Goal: Information Seeking & Learning: Learn about a topic

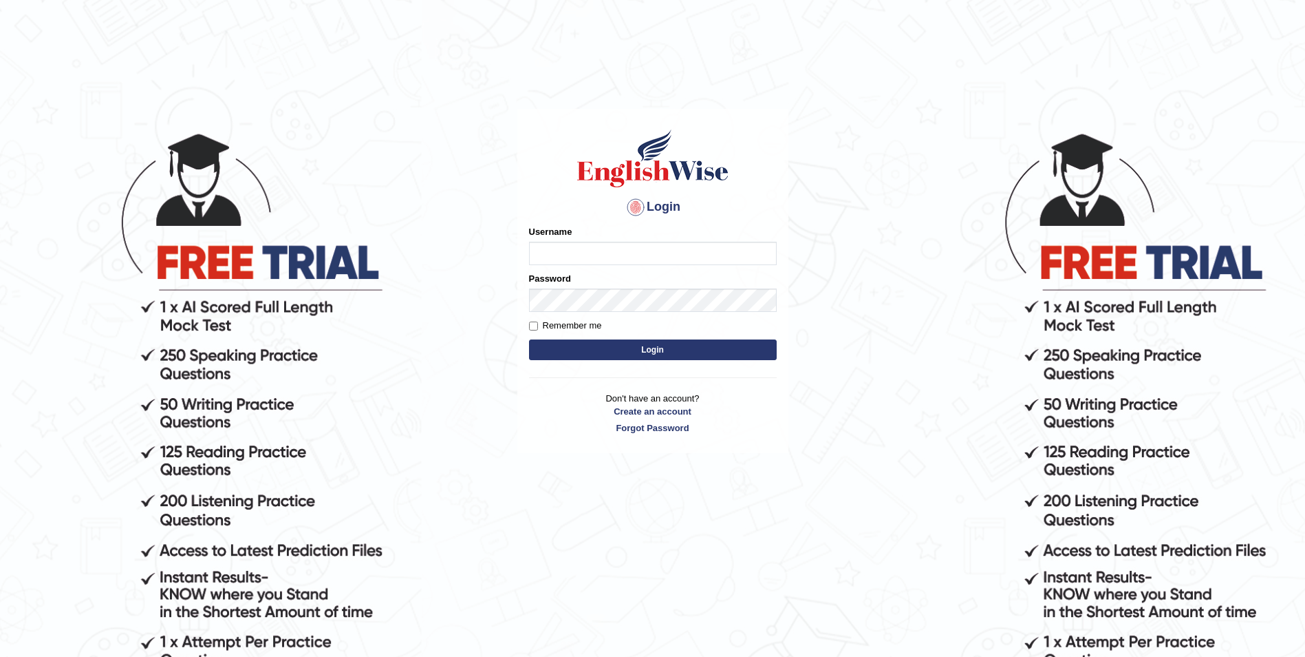
type input "Sadique"
click at [469, 320] on body "Login Please fix the following errors: Username Sadique Password Remember me Lo…" at bounding box center [652, 393] width 1305 height 657
click at [645, 352] on button "Login" at bounding box center [653, 349] width 248 height 21
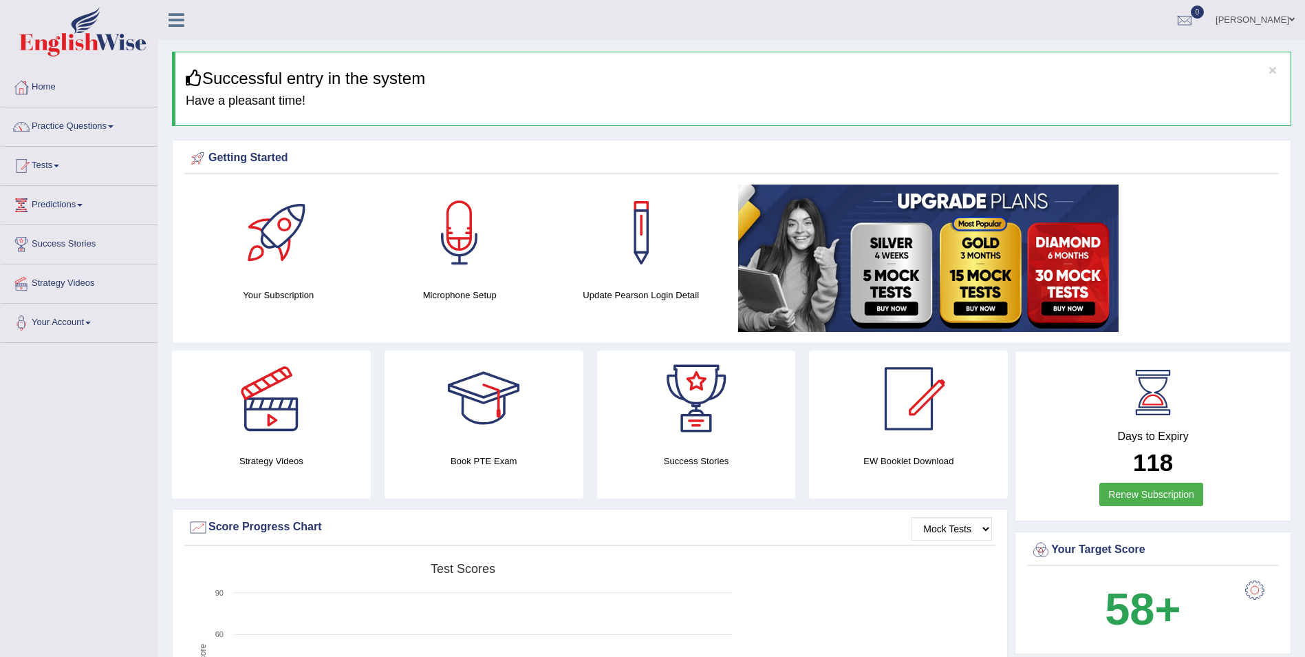
click at [89, 125] on link "Practice Questions" at bounding box center [79, 124] width 157 height 34
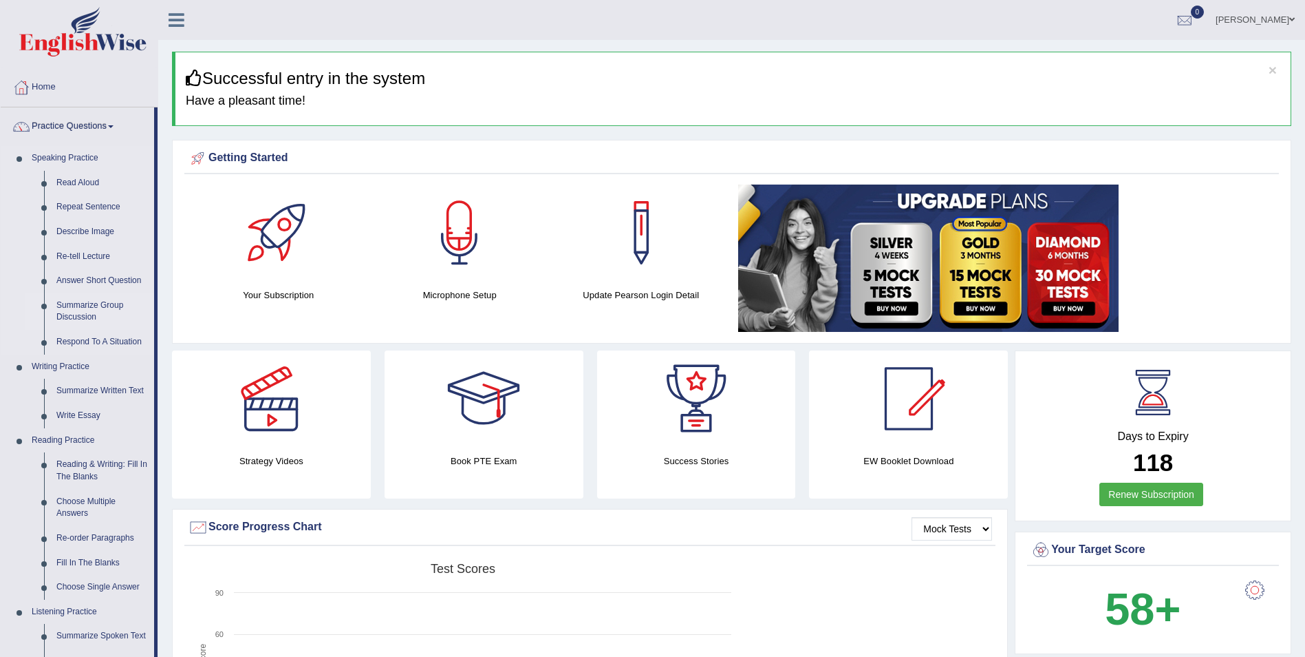
click at [85, 306] on link "Summarize Group Discussion" at bounding box center [102, 311] width 104 height 36
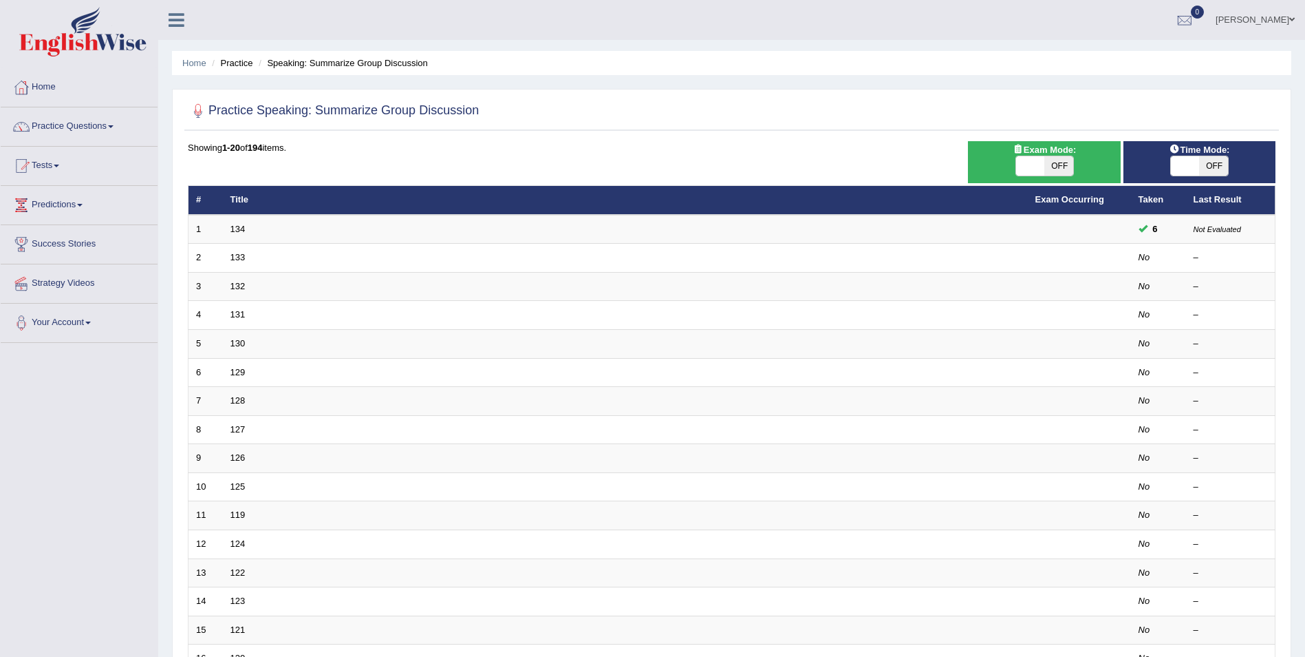
click at [85, 306] on link "Your Account" at bounding box center [79, 320] width 157 height 34
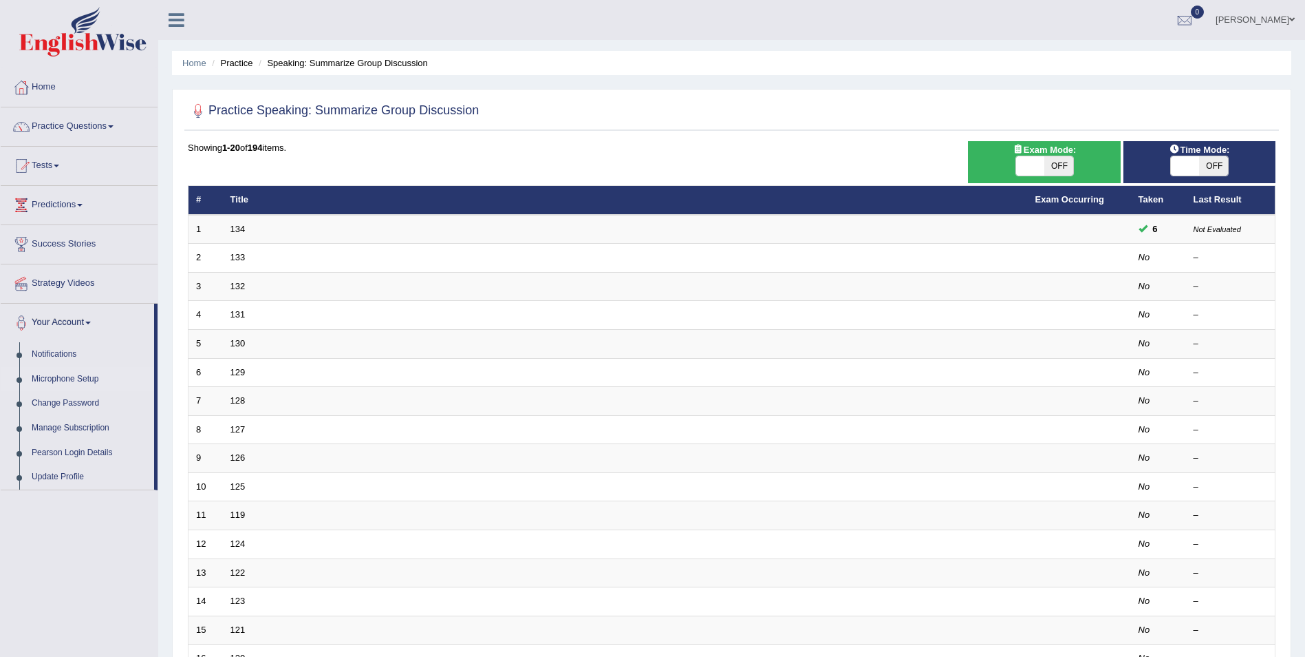
click at [85, 374] on link "Microphone Setup" at bounding box center [89, 379] width 129 height 25
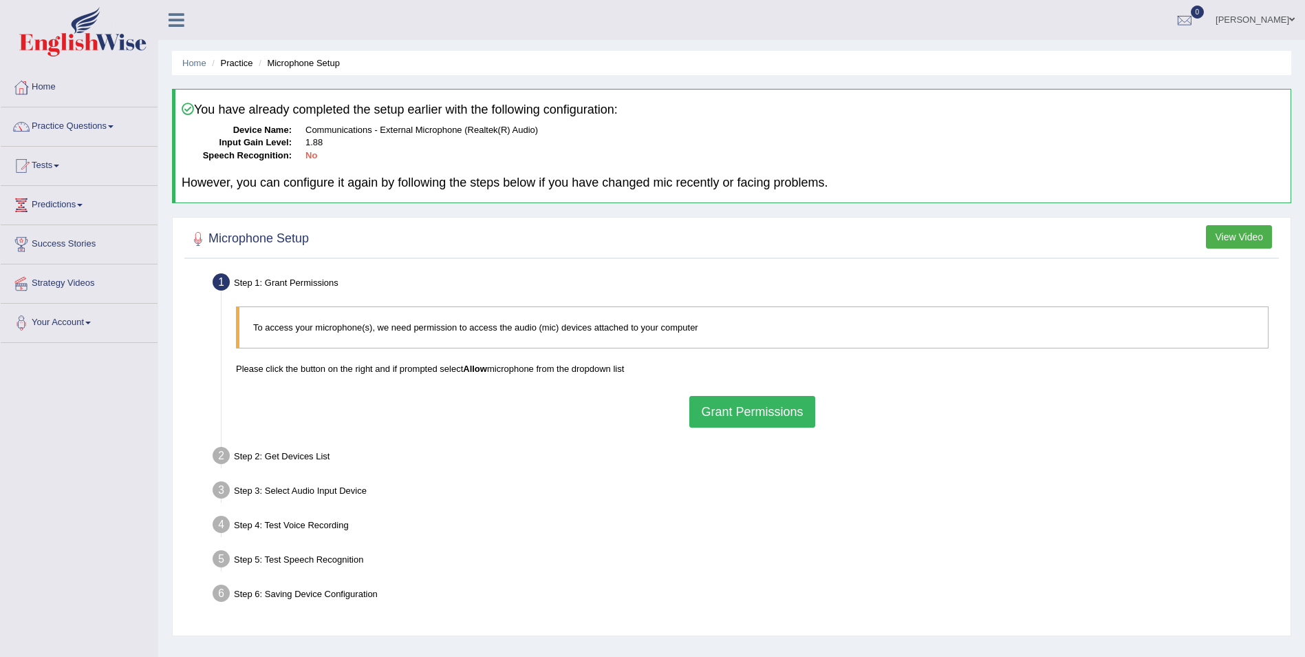
click at [728, 407] on button "Grant Permissions" at bounding box center [752, 412] width 125 height 32
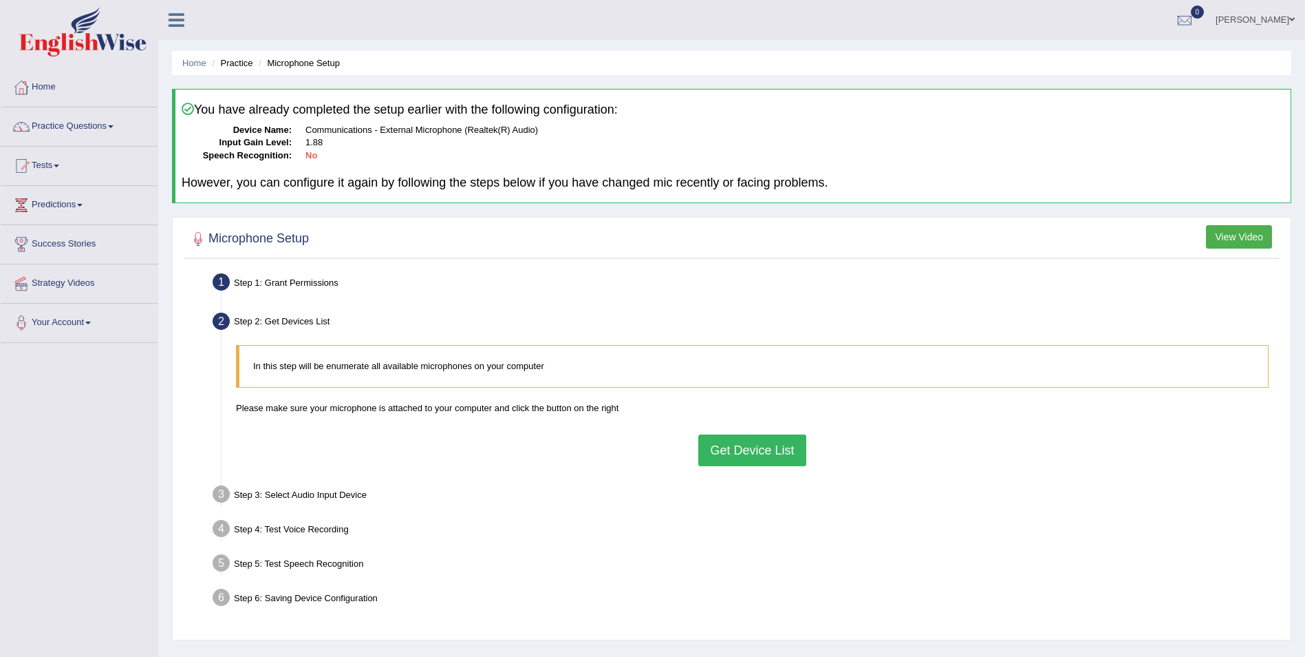
click at [35, 449] on div "Toggle navigation Home Practice Questions Speaking Practice Read Aloud Repeat S…" at bounding box center [652, 358] width 1305 height 716
click at [230, 60] on li "Practice" at bounding box center [231, 62] width 44 height 13
click at [199, 65] on link "Home" at bounding box center [194, 63] width 24 height 10
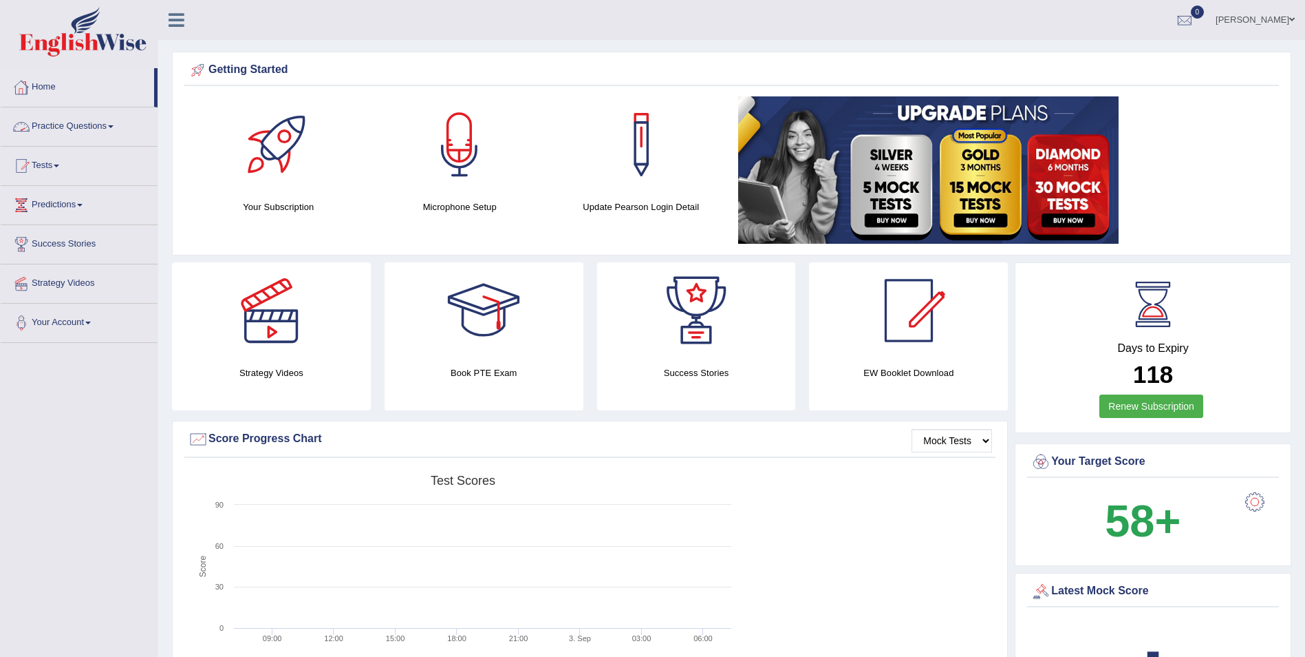
click at [87, 126] on link "Practice Questions" at bounding box center [79, 124] width 157 height 34
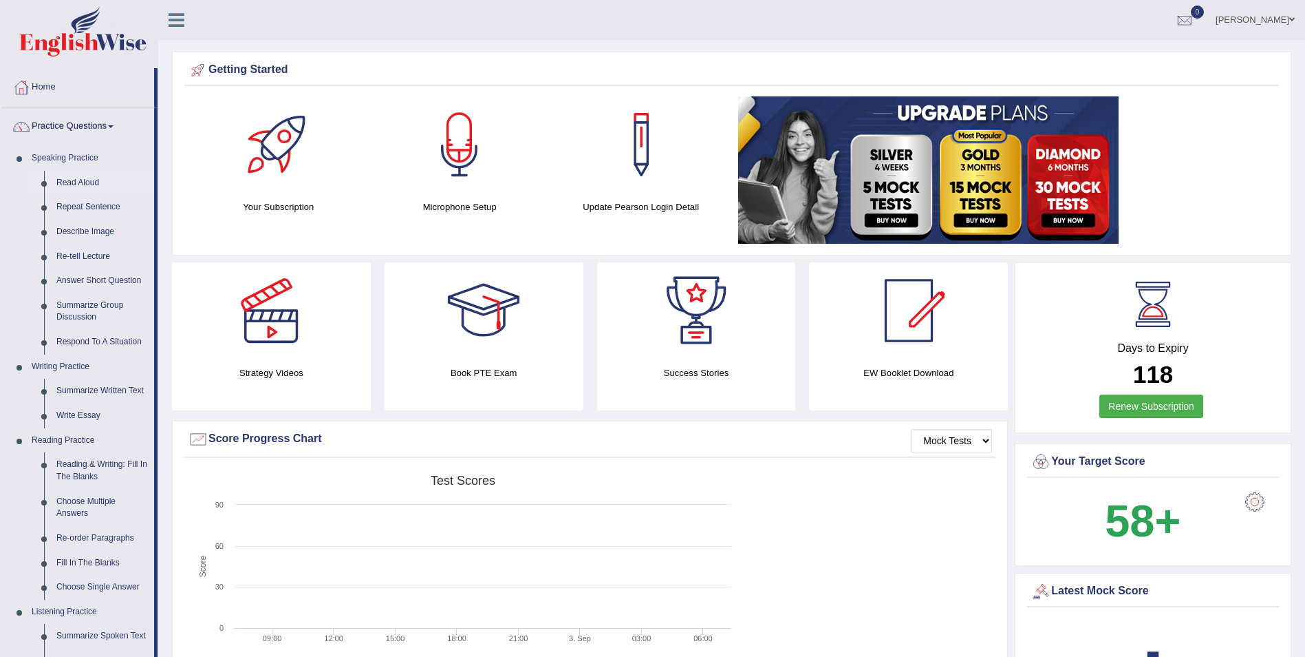
click at [83, 182] on link "Read Aloud" at bounding box center [102, 183] width 104 height 25
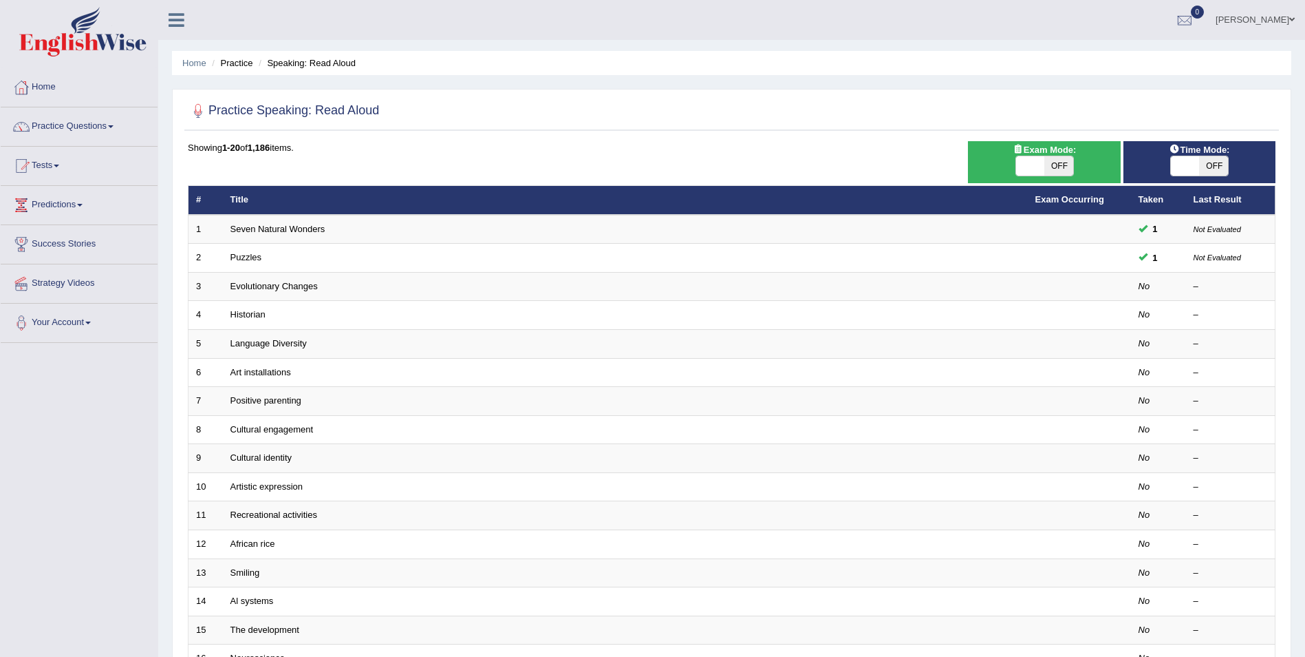
click at [1200, 161] on span "OFF" at bounding box center [1213, 165] width 29 height 19
checkbox input "true"
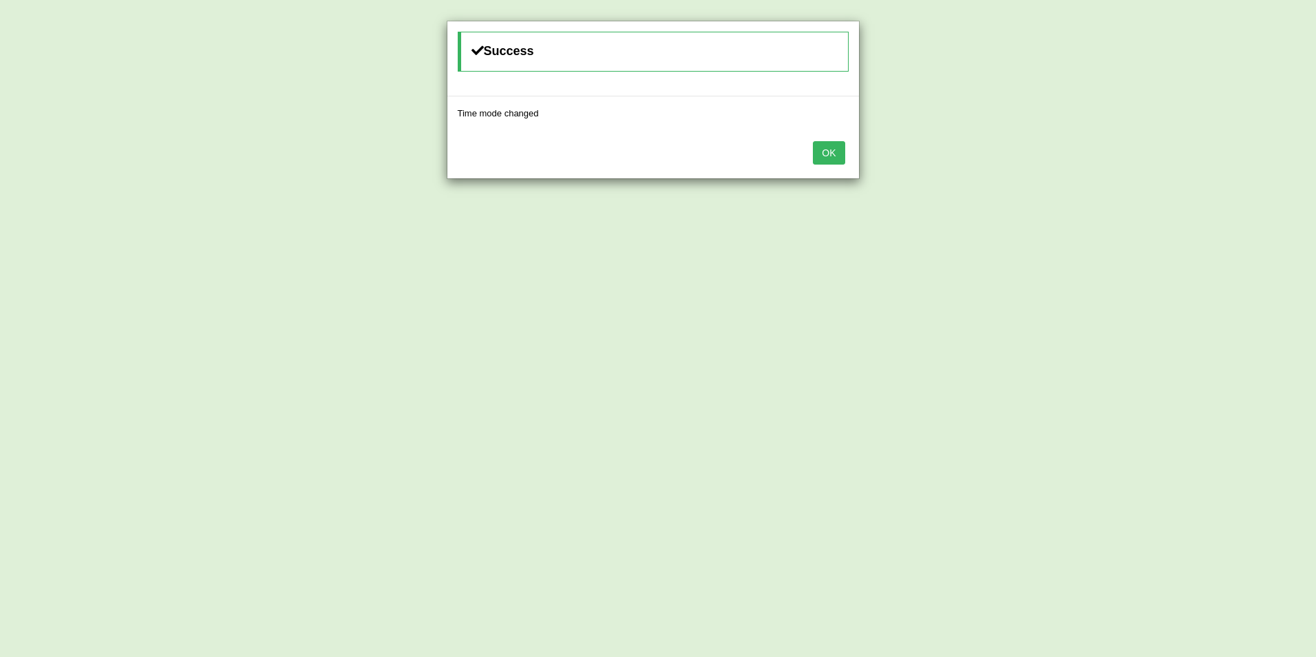
click at [828, 152] on button "OK" at bounding box center [829, 152] width 32 height 23
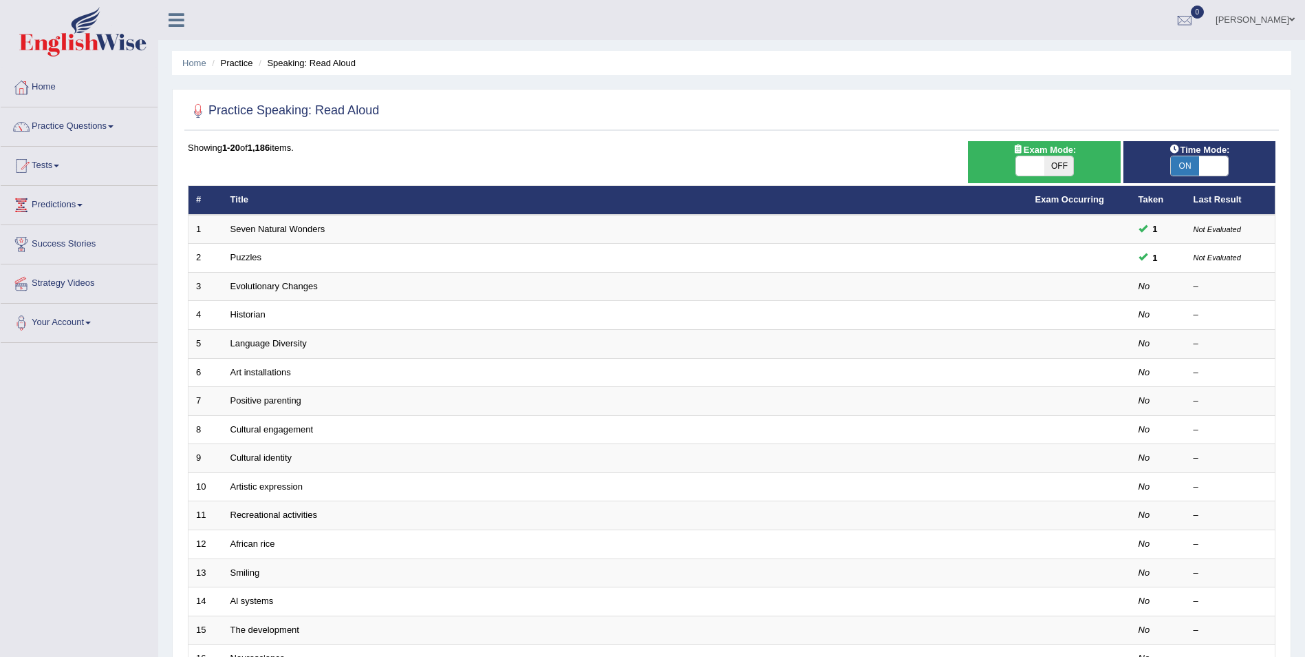
click at [1062, 172] on span "OFF" at bounding box center [1059, 165] width 29 height 19
checkbox input "true"
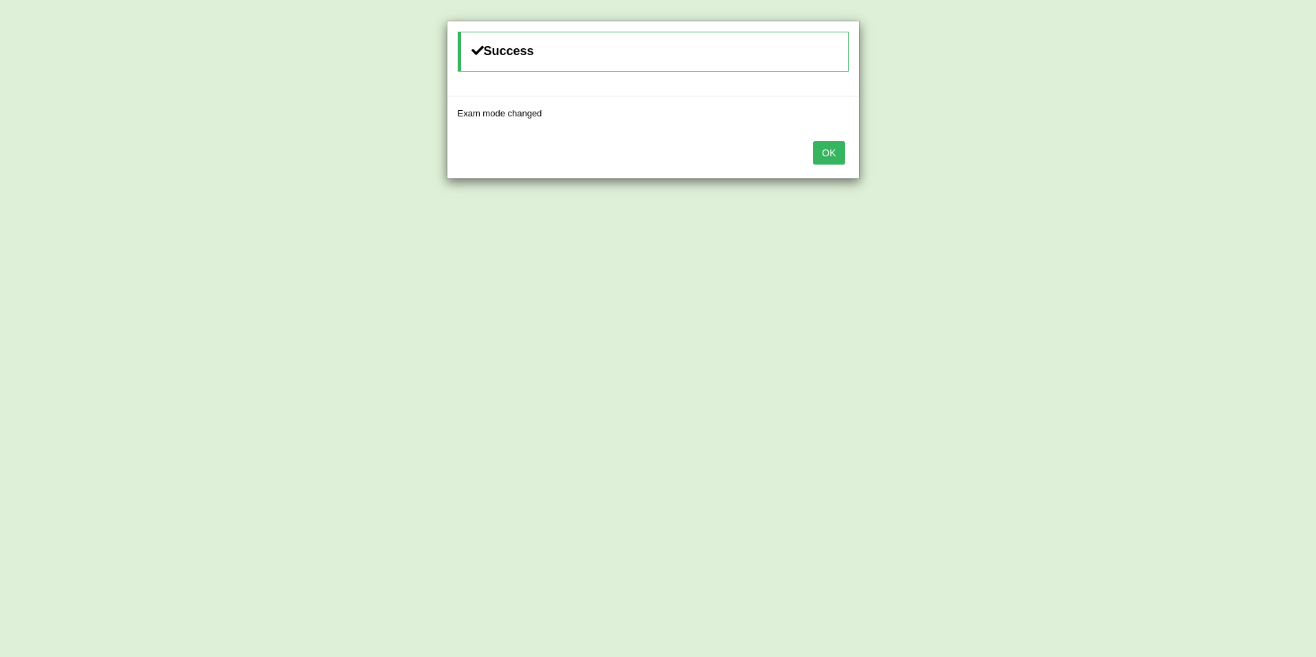
click at [840, 151] on button "OK" at bounding box center [829, 152] width 32 height 23
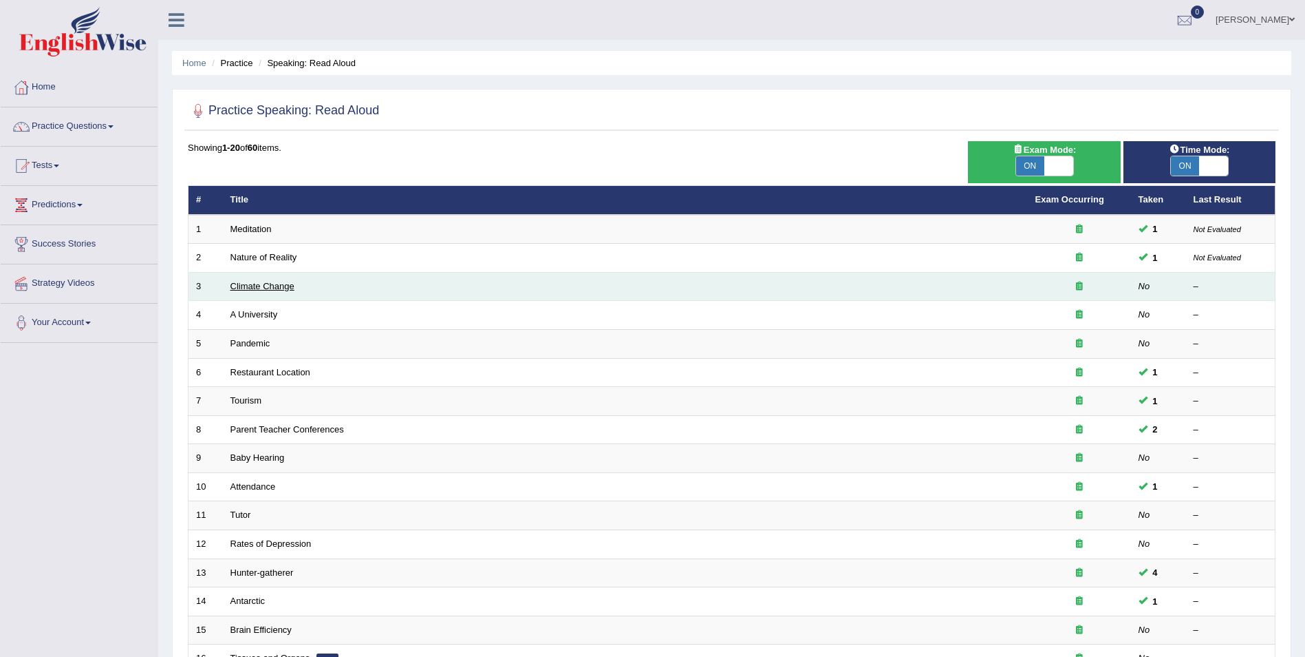
click at [276, 285] on link "Climate Change" at bounding box center [263, 286] width 64 height 10
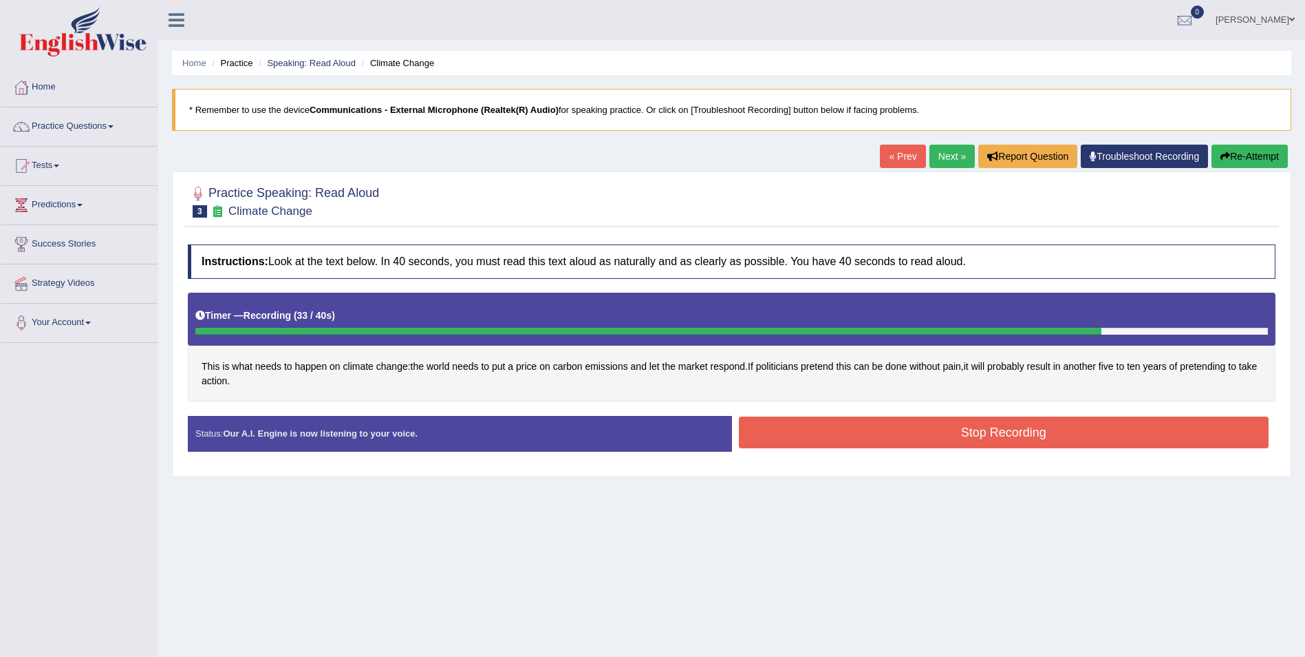
click at [1018, 428] on button "Stop Recording" at bounding box center [1004, 432] width 531 height 32
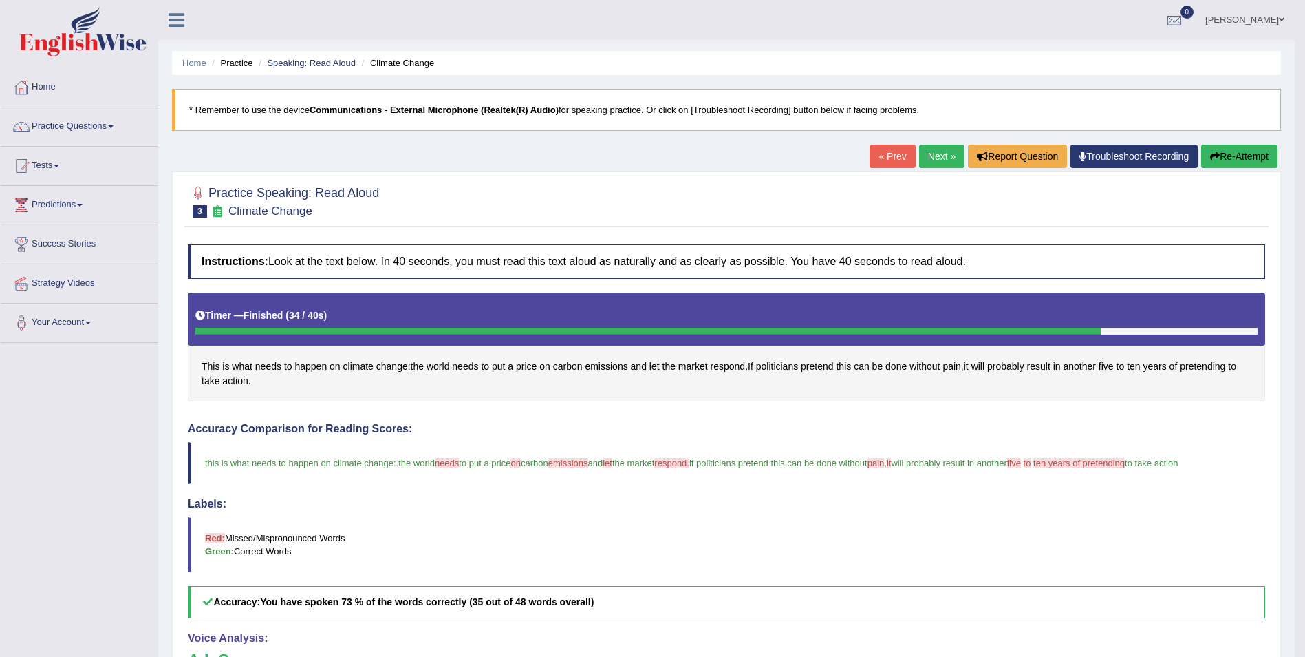
click at [1237, 158] on button "Re-Attempt" at bounding box center [1240, 156] width 76 height 23
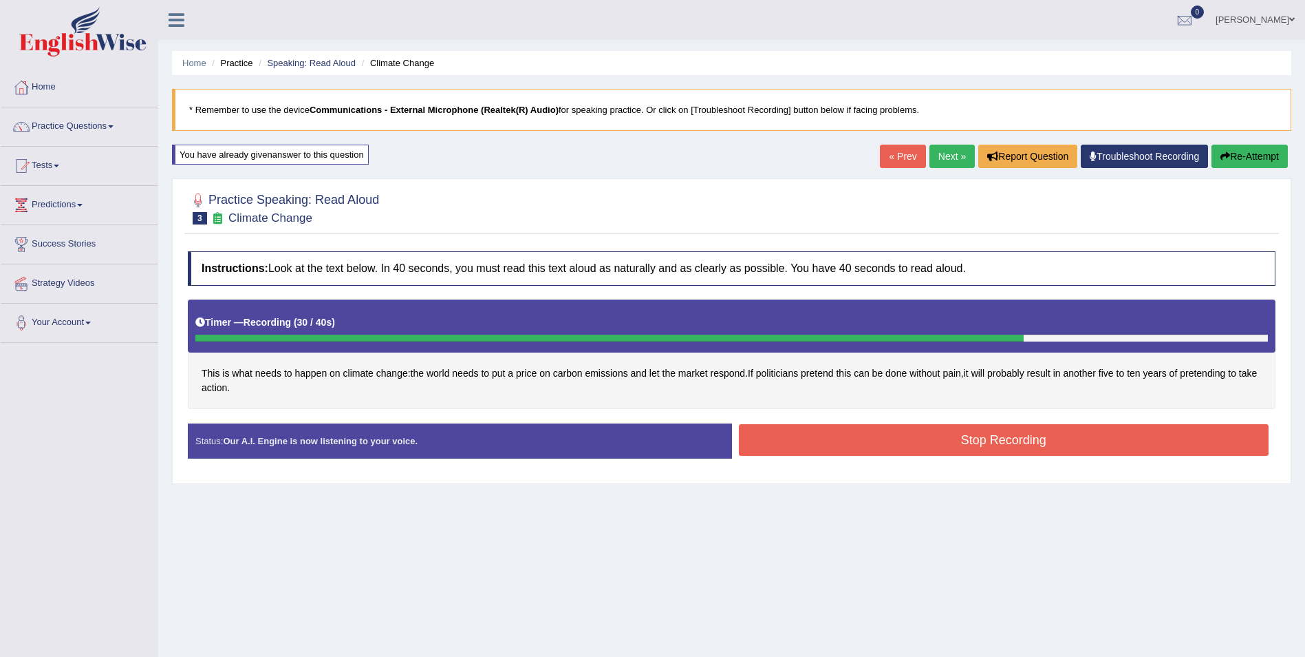
click at [1045, 445] on button "Stop Recording" at bounding box center [1004, 440] width 531 height 32
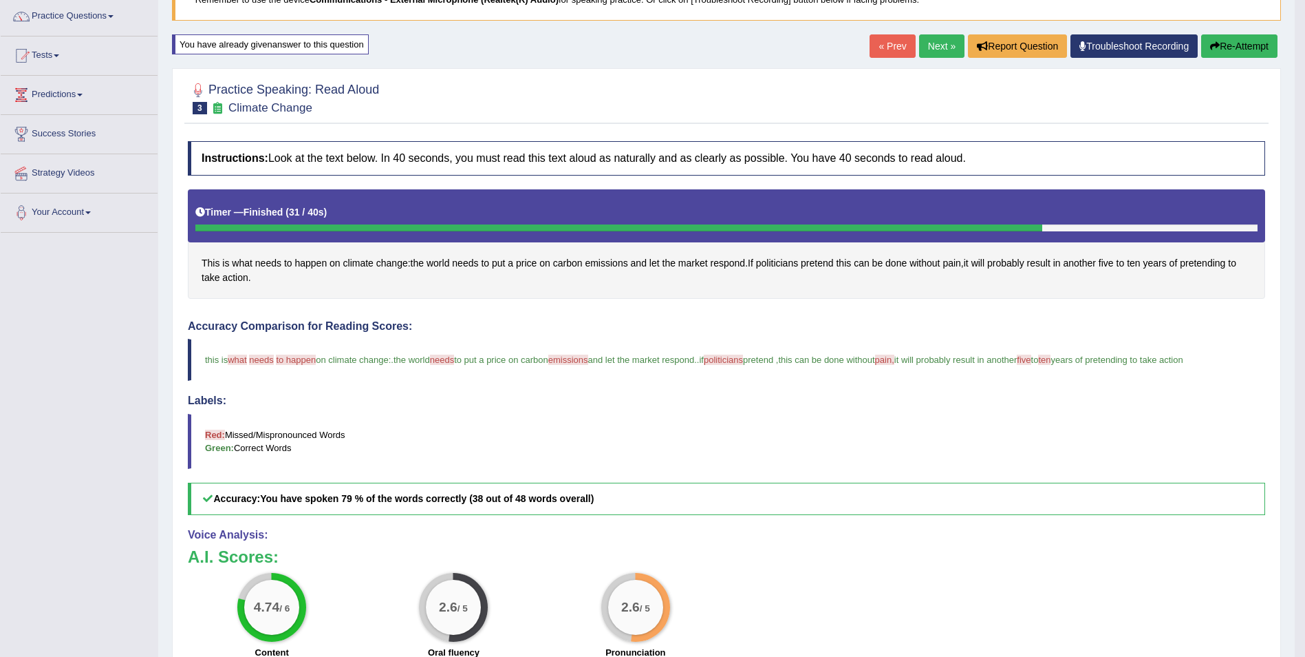
scroll to position [138, 0]
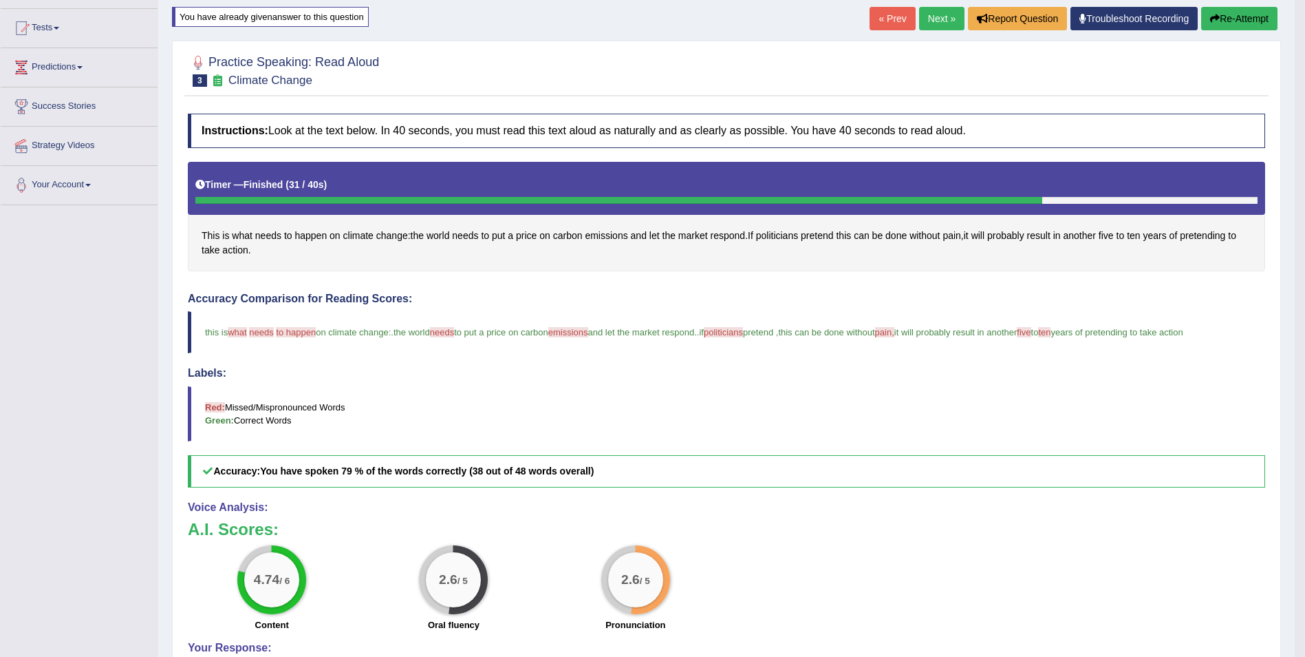
click at [1305, 519] on html "Toggle navigation Home Practice Questions Speaking Practice Read Aloud Repeat S…" at bounding box center [652, 190] width 1305 height 657
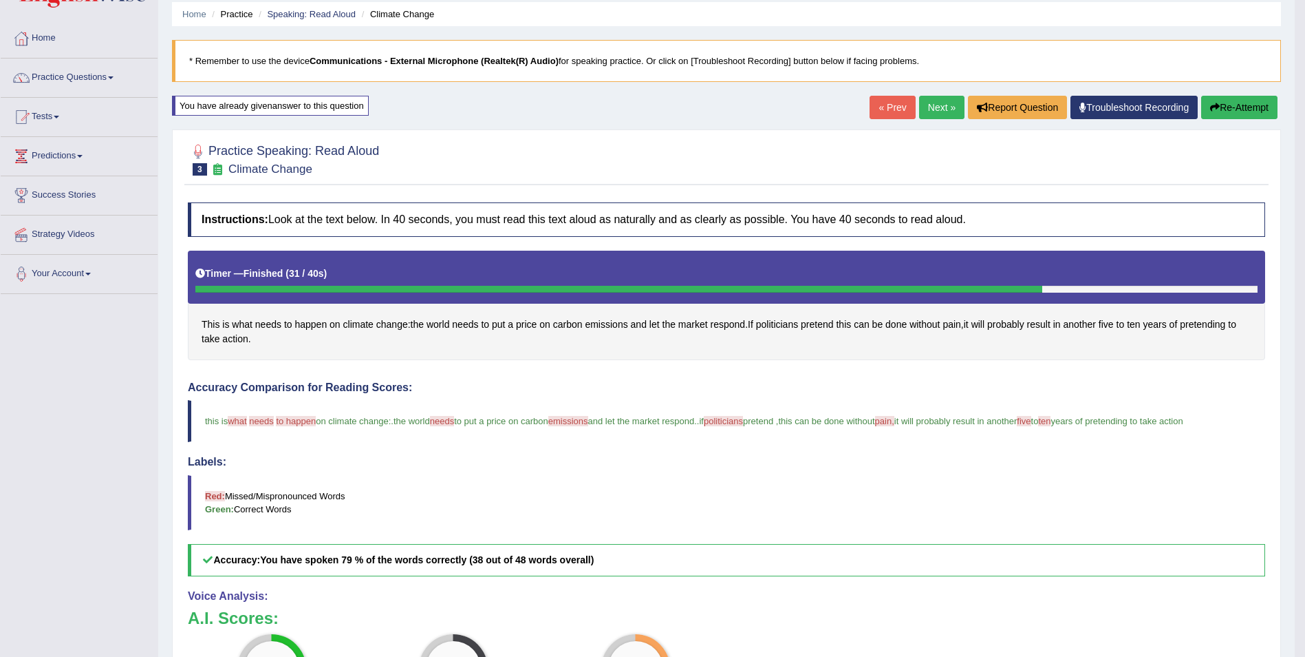
scroll to position [0, 0]
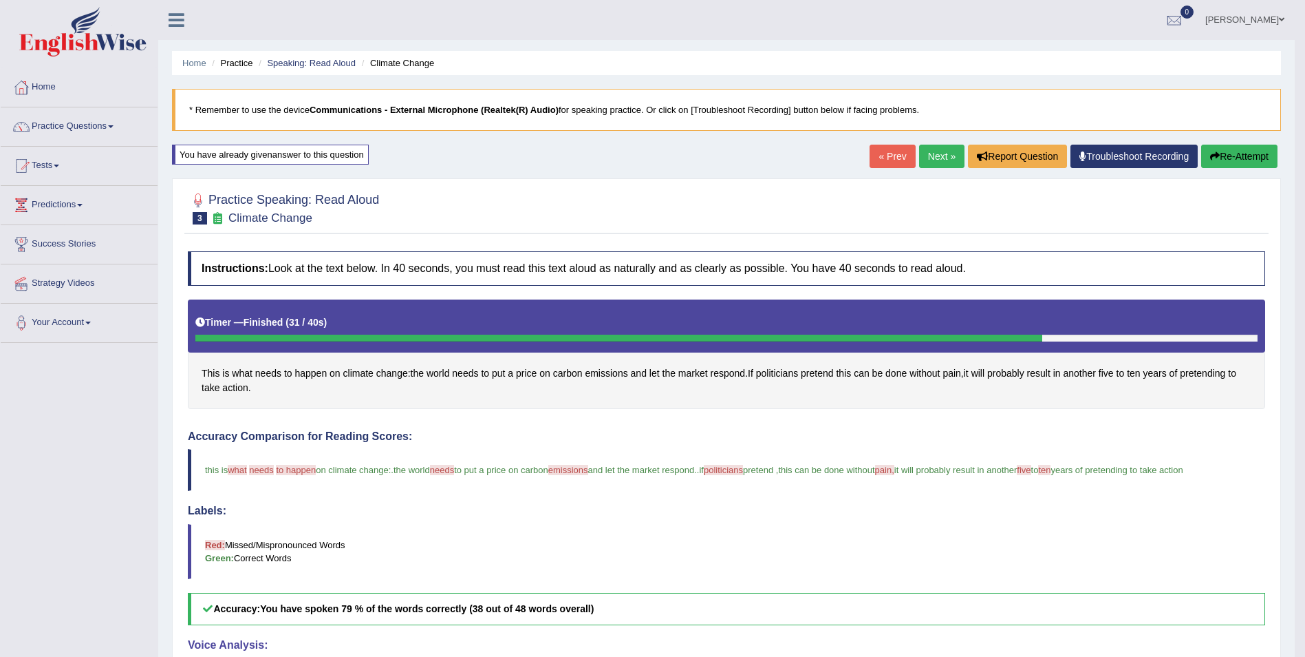
click at [942, 153] on link "Next »" at bounding box center [941, 156] width 45 height 23
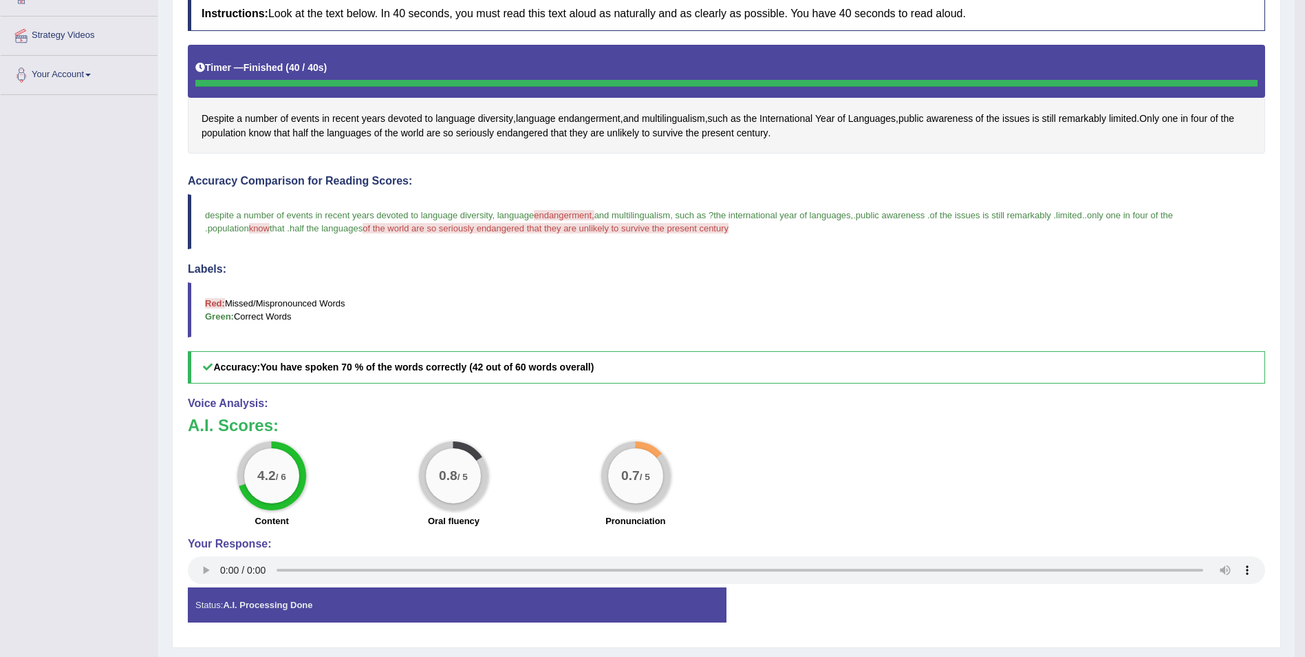
scroll to position [275, 0]
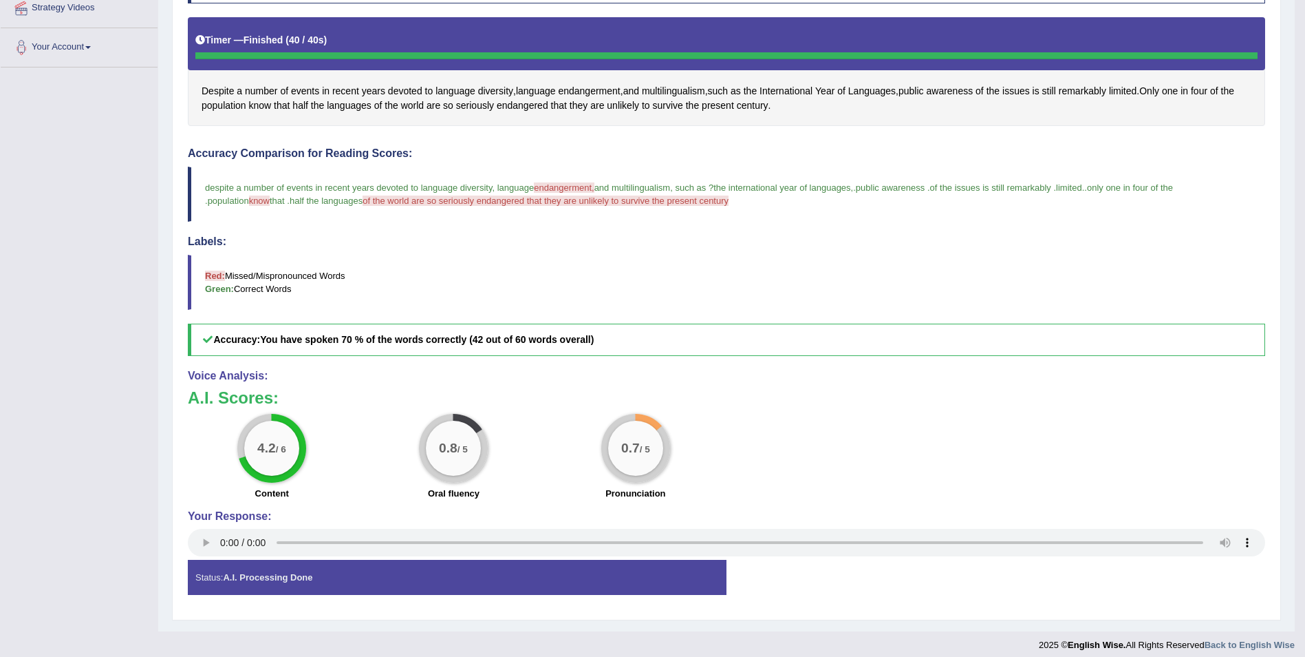
drag, startPoint x: 1303, startPoint y: 638, endPoint x: 1207, endPoint y: 692, distance: 110.3
click at [1207, 381] on html "Toggle navigation Home Practice Questions Speaking Practice Read Aloud Repeat S…" at bounding box center [652, 53] width 1305 height 657
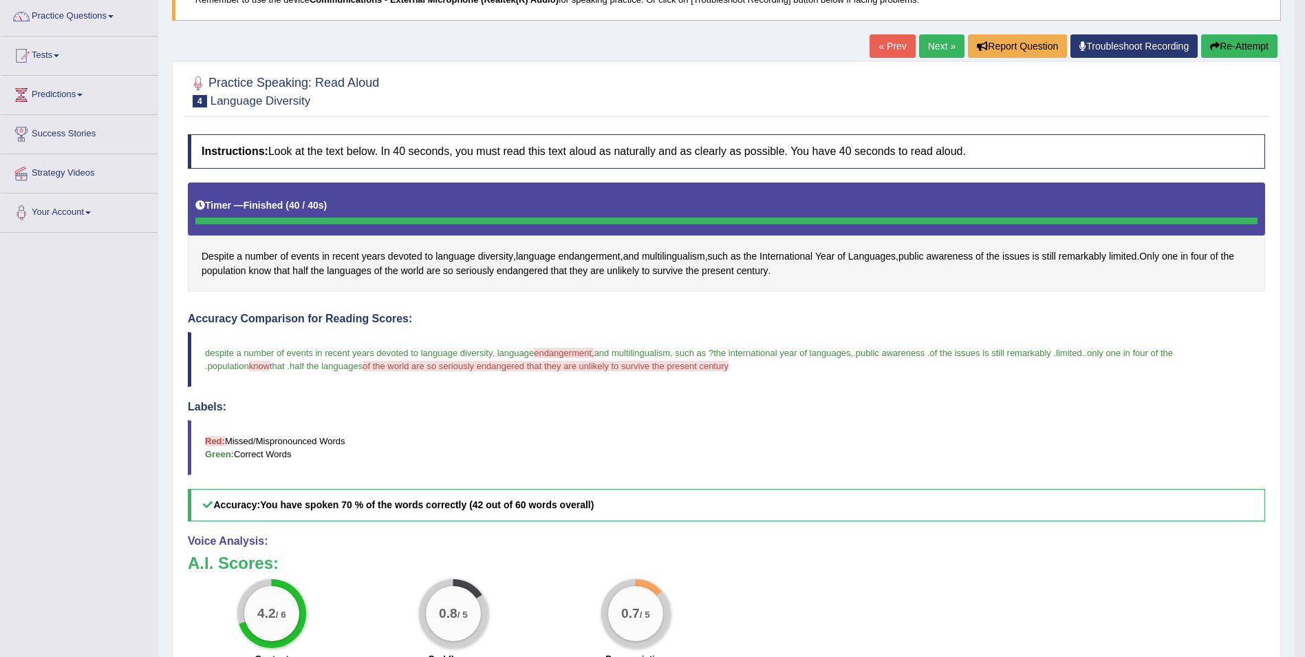
scroll to position [83, 0]
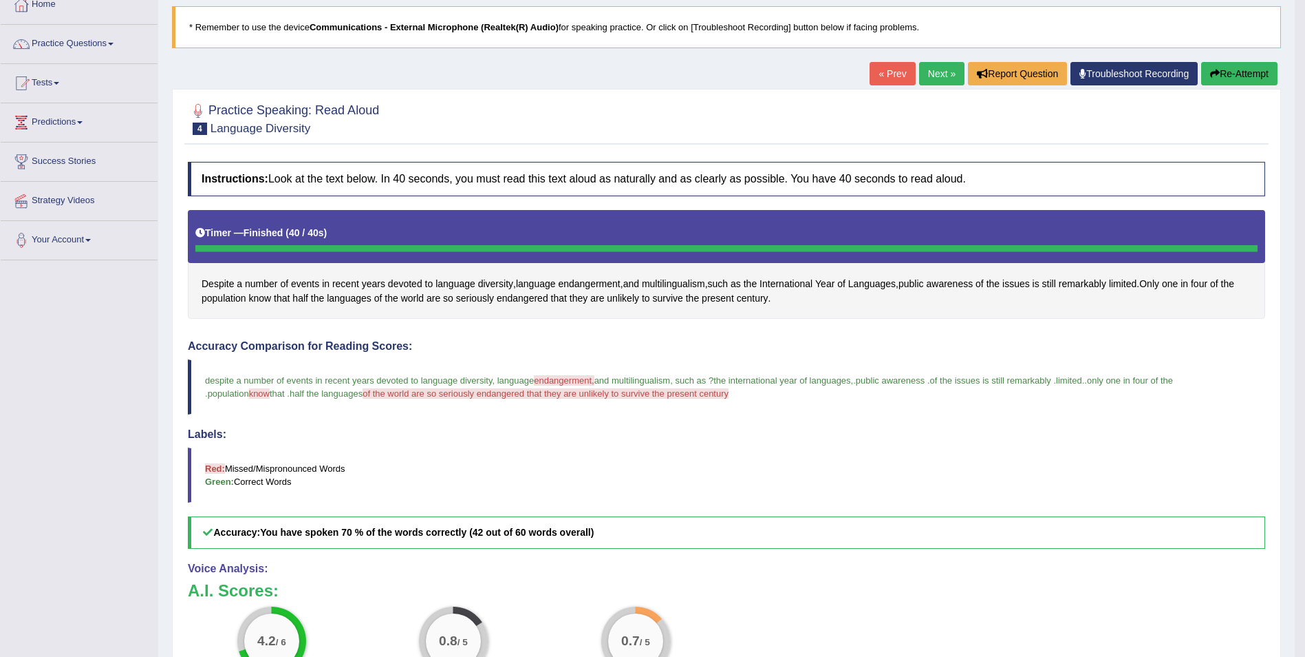
click at [1236, 76] on button "Re-Attempt" at bounding box center [1240, 73] width 76 height 23
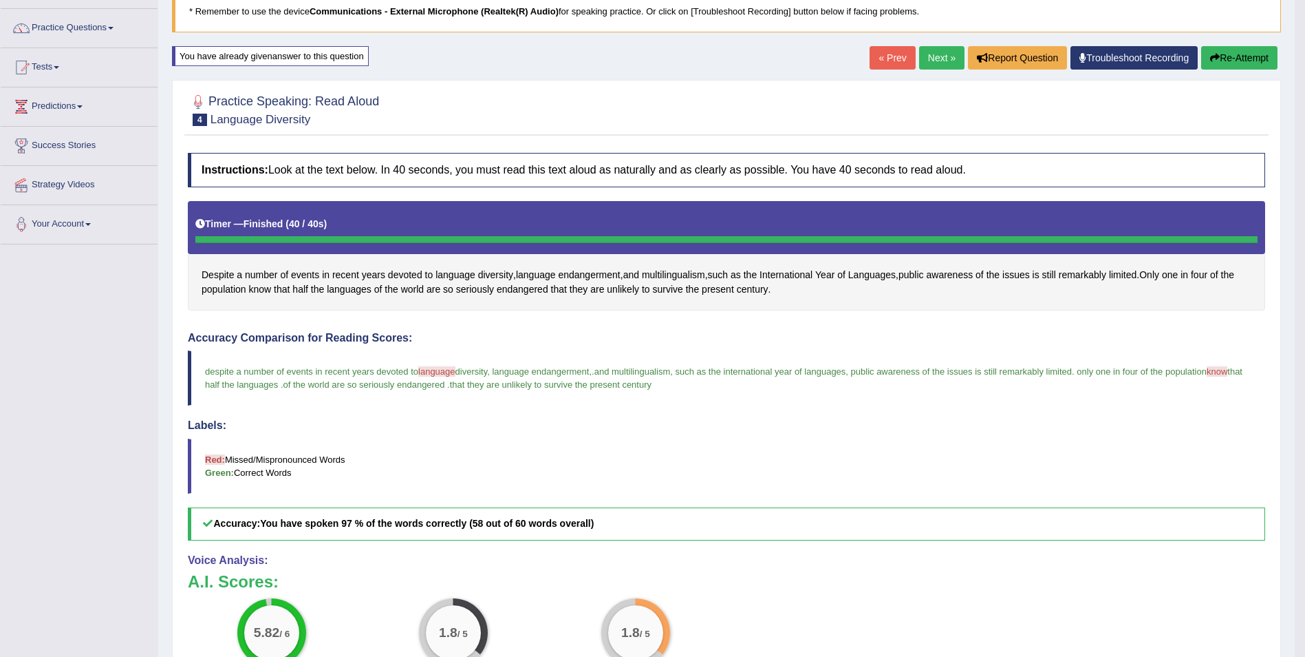
scroll to position [71, 0]
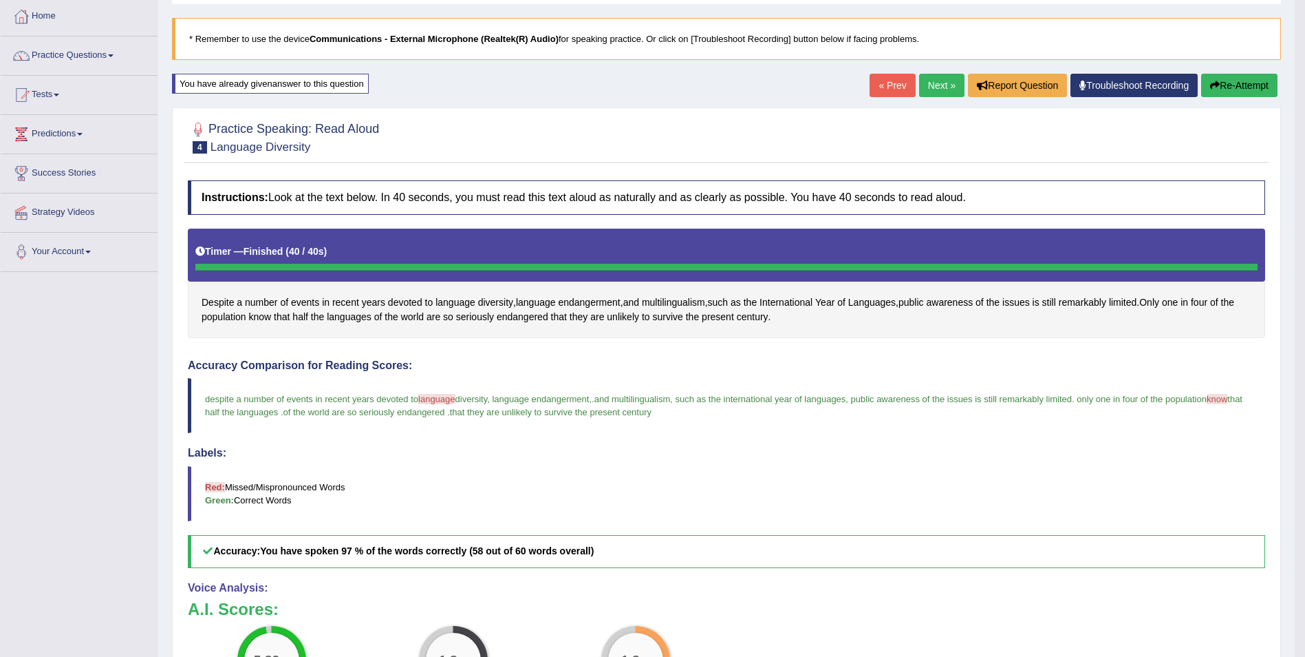
click at [87, 50] on link "Practice Questions" at bounding box center [79, 53] width 157 height 34
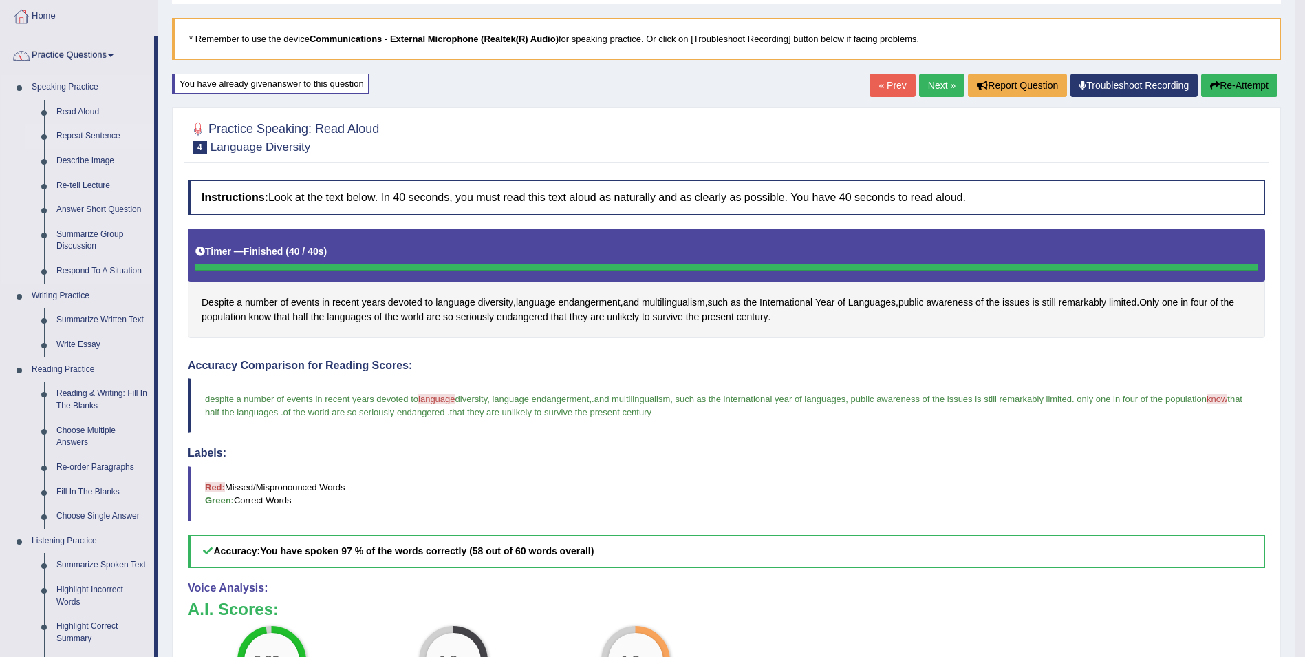
click at [89, 134] on link "Repeat Sentence" at bounding box center [102, 136] width 104 height 25
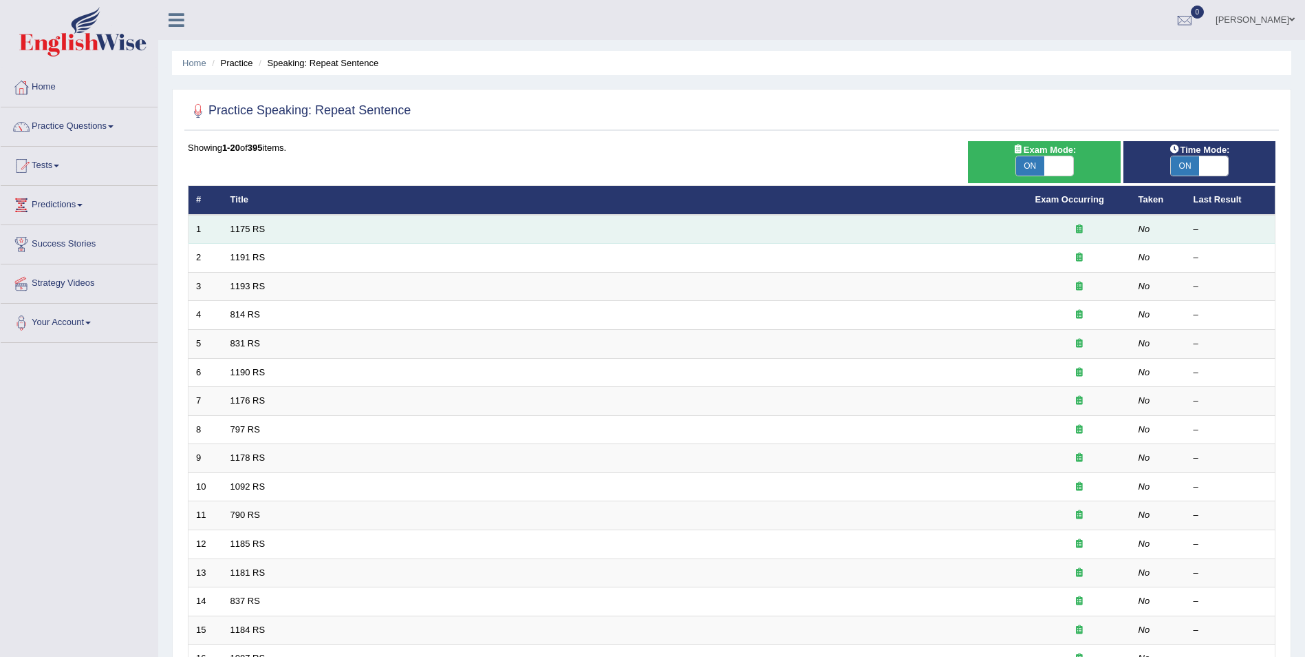
click at [228, 221] on td "1175 RS" at bounding box center [625, 229] width 805 height 29
click at [220, 227] on td "1" at bounding box center [206, 229] width 34 height 29
click at [234, 227] on link "1175 RS" at bounding box center [248, 229] width 35 height 10
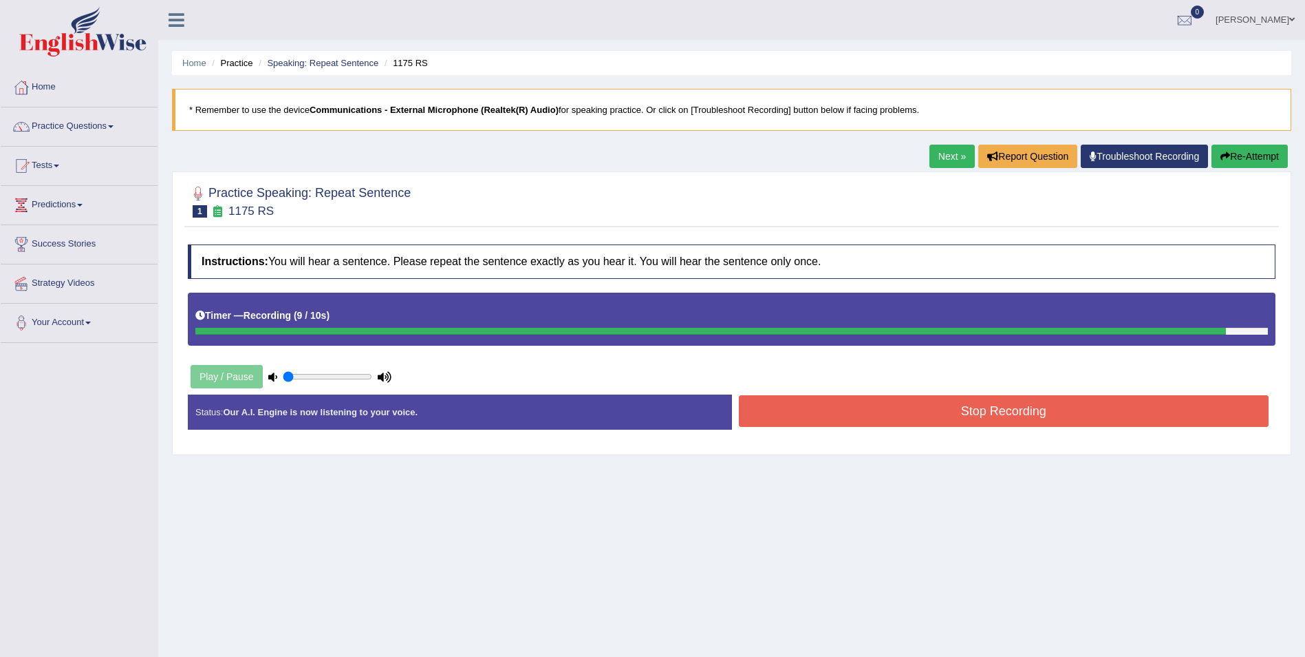
click at [859, 401] on button "Stop Recording" at bounding box center [1004, 411] width 531 height 32
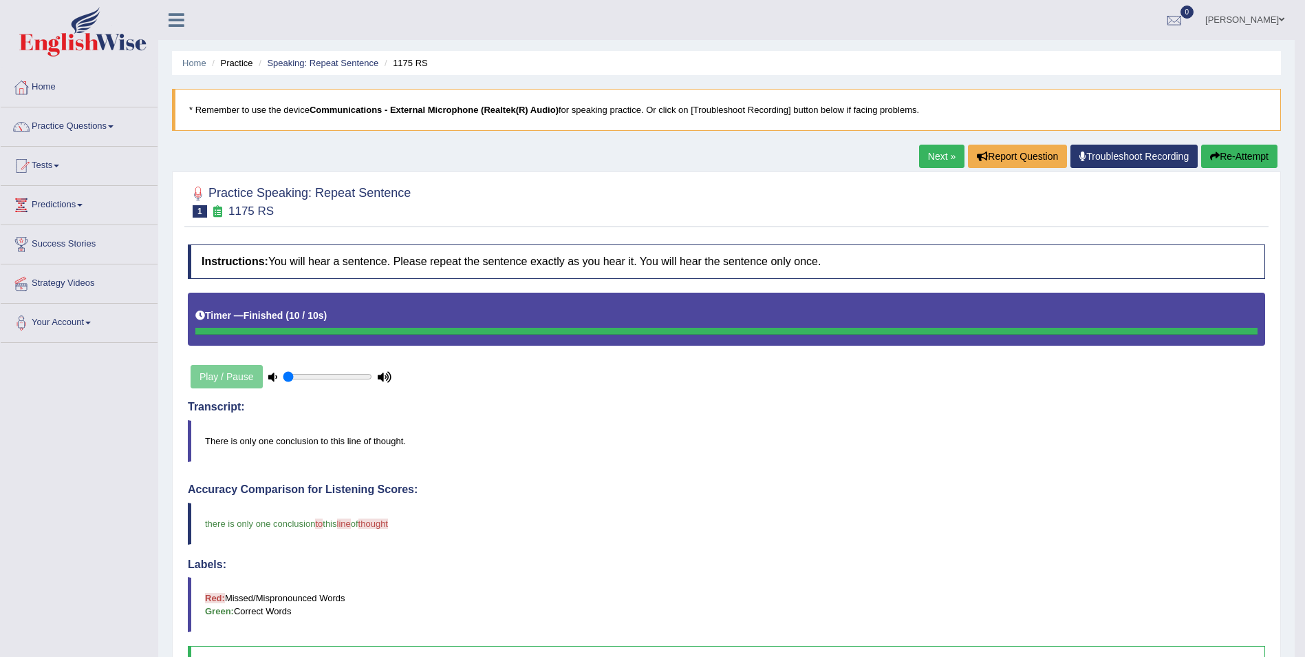
click at [1302, 645] on body "Toggle navigation Home Practice Questions Speaking Practice Read Aloud Repeat S…" at bounding box center [652, 328] width 1305 height 657
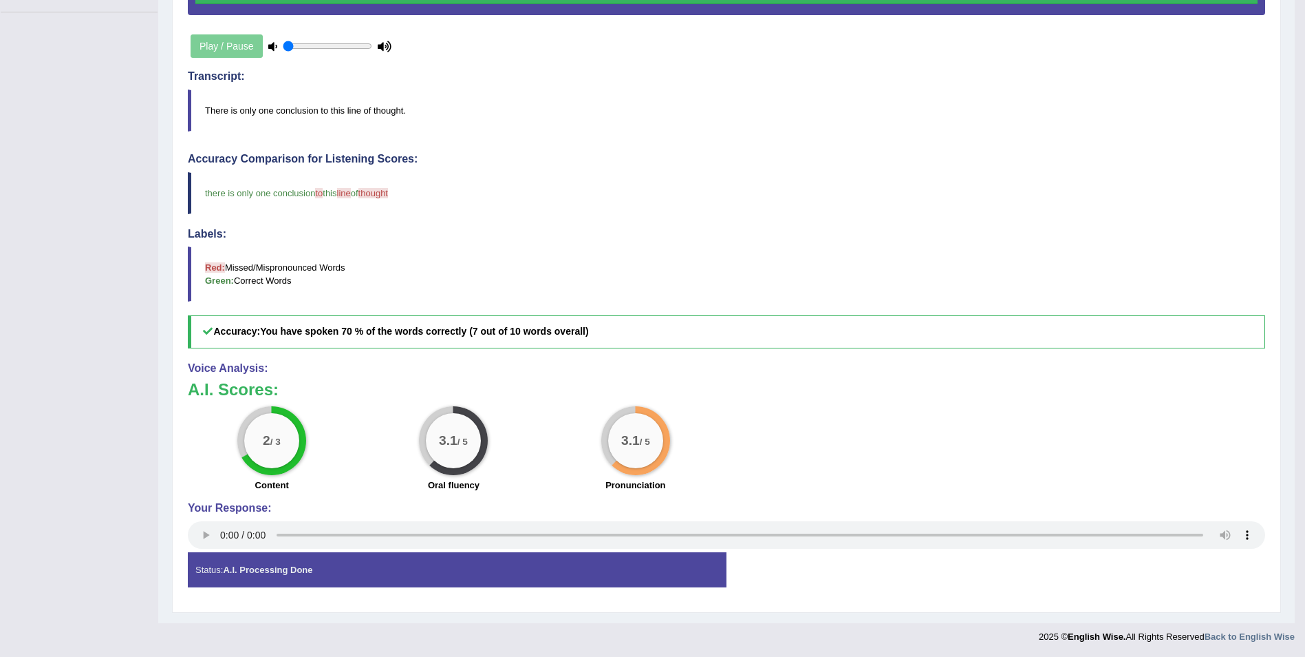
scroll to position [331, 0]
